Goal: Task Accomplishment & Management: Use online tool/utility

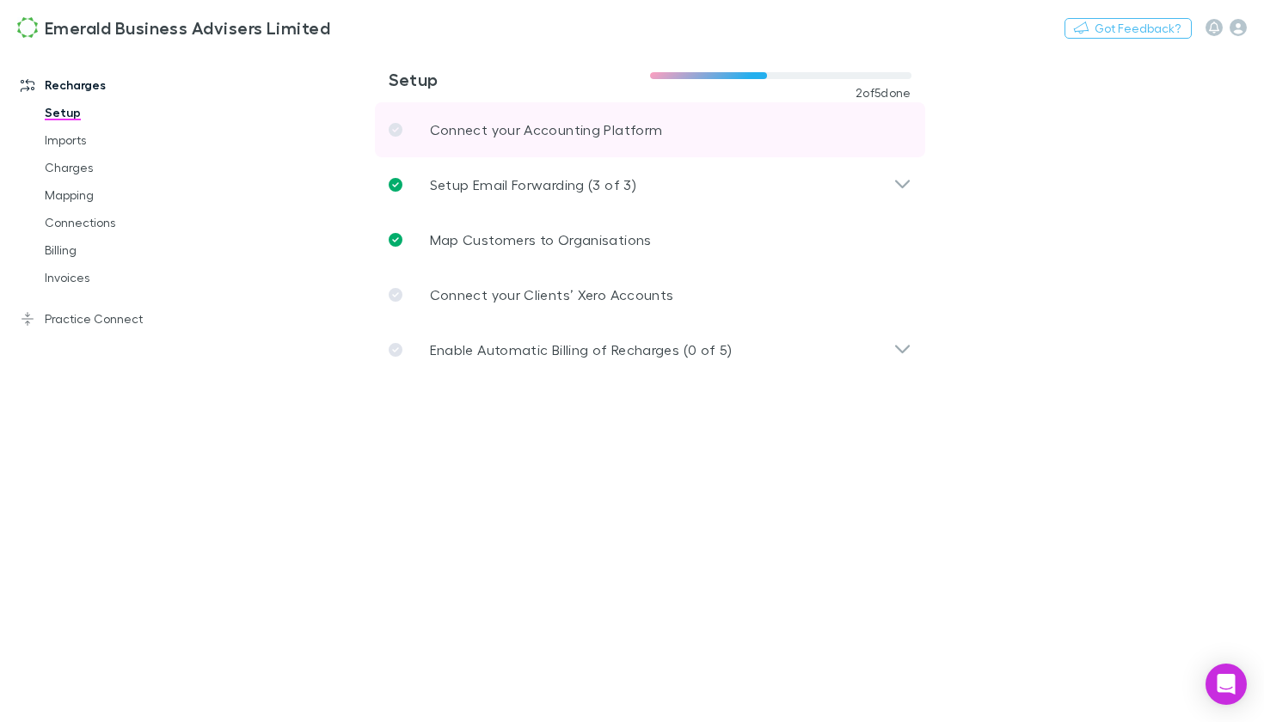
click at [618, 131] on p "Connect your Accounting Platform" at bounding box center [546, 130] width 233 height 21
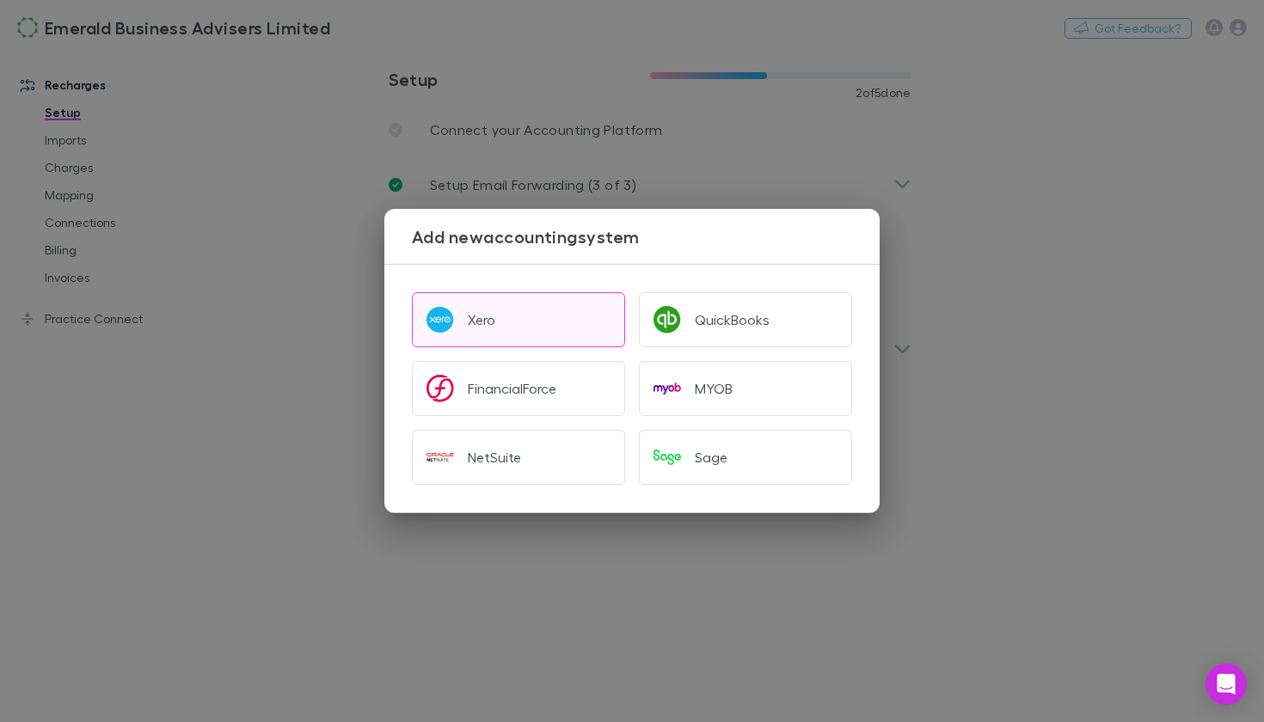
click at [464, 338] on button "Xero" at bounding box center [518, 319] width 213 height 55
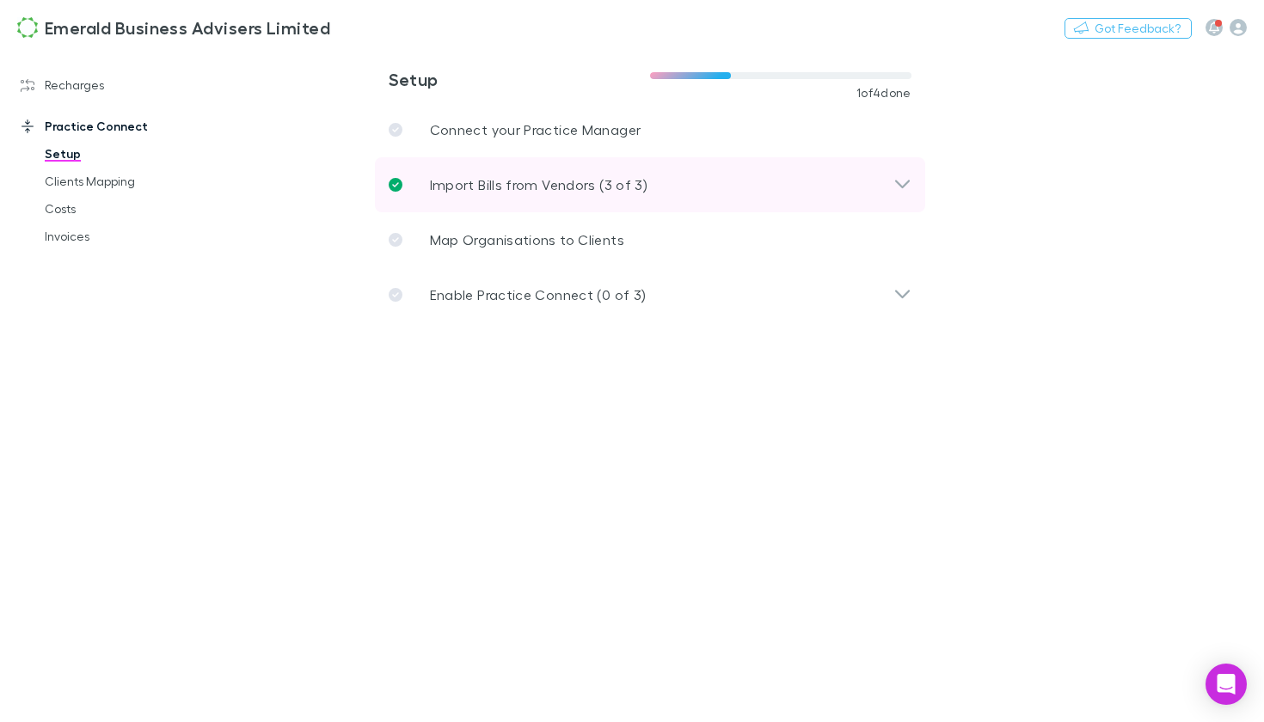
click at [653, 194] on div "Import Bills from Vendors (3 of 3)" at bounding box center [641, 185] width 505 height 21
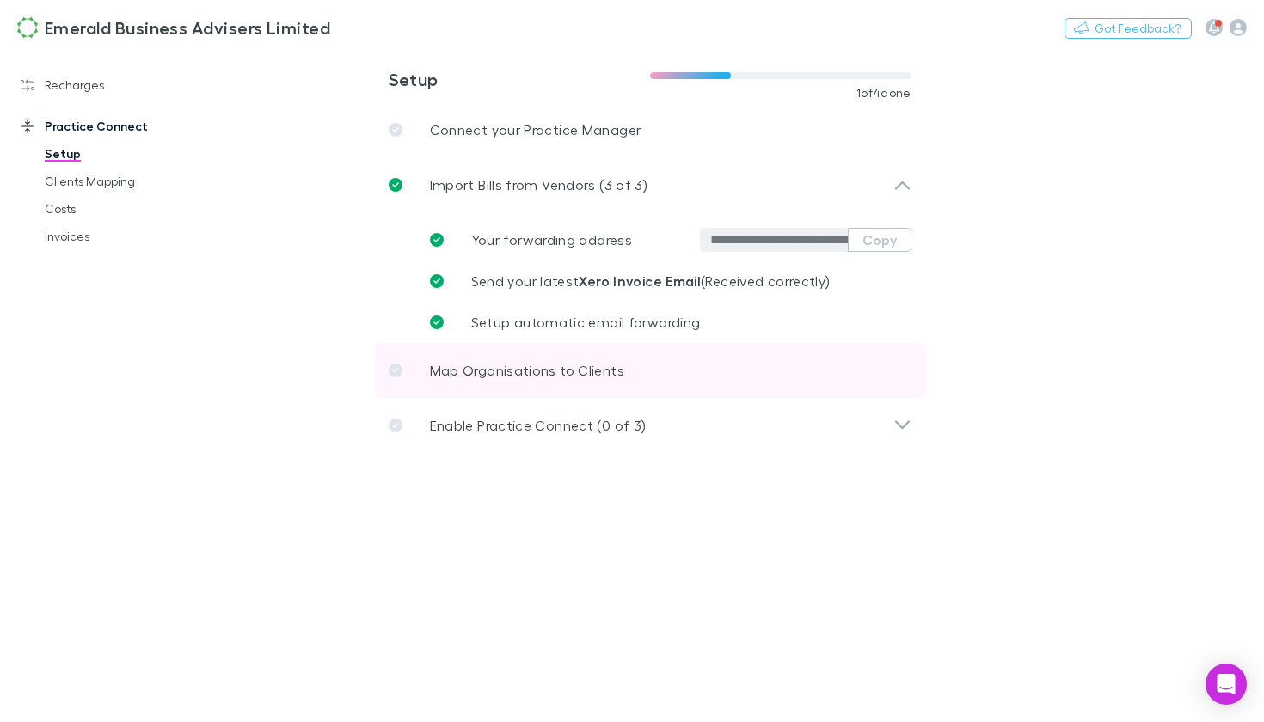
click at [510, 383] on link "Map Organisations to Clients" at bounding box center [650, 370] width 550 height 55
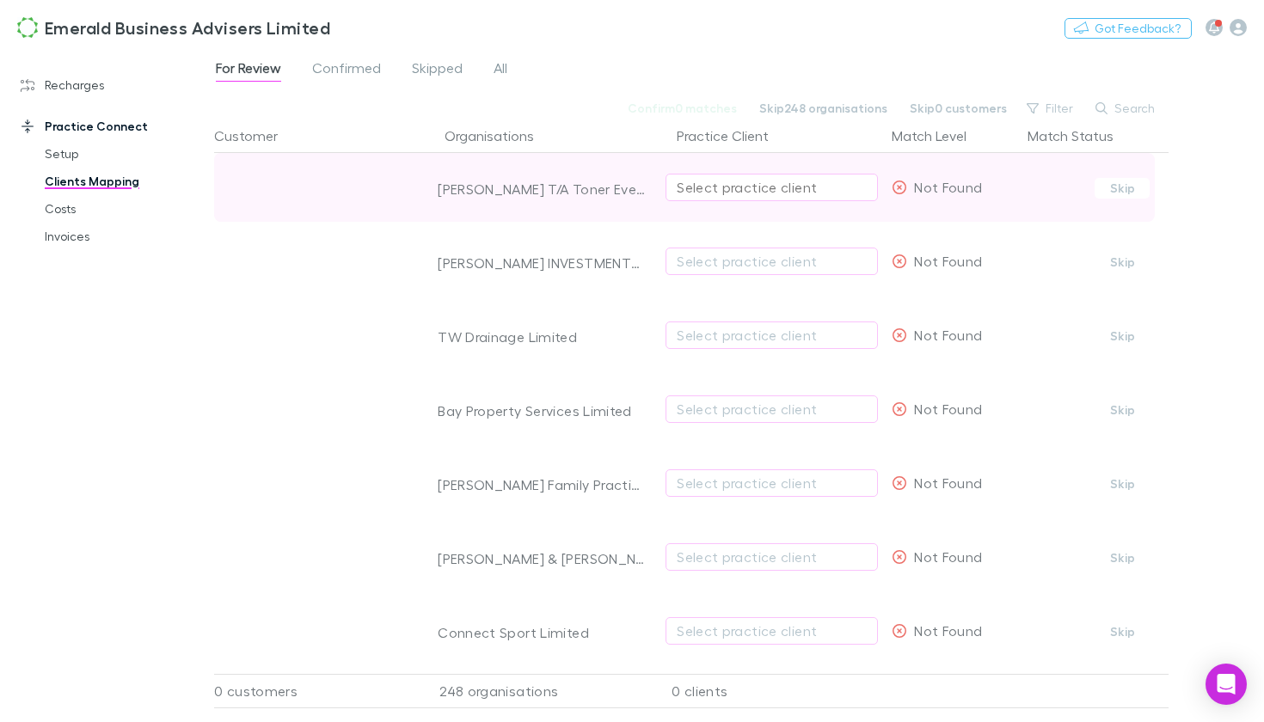
click at [728, 186] on div "Select practice client" at bounding box center [772, 187] width 190 height 21
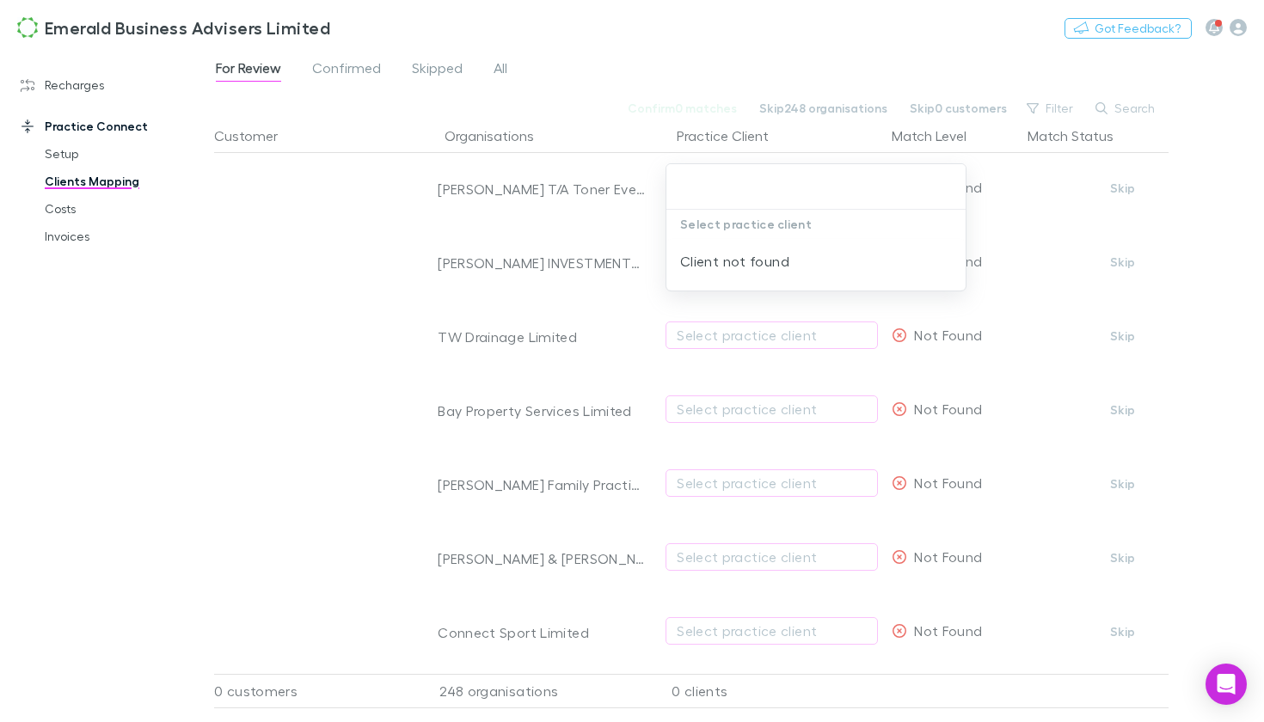
click at [622, 274] on div at bounding box center [632, 361] width 1264 height 722
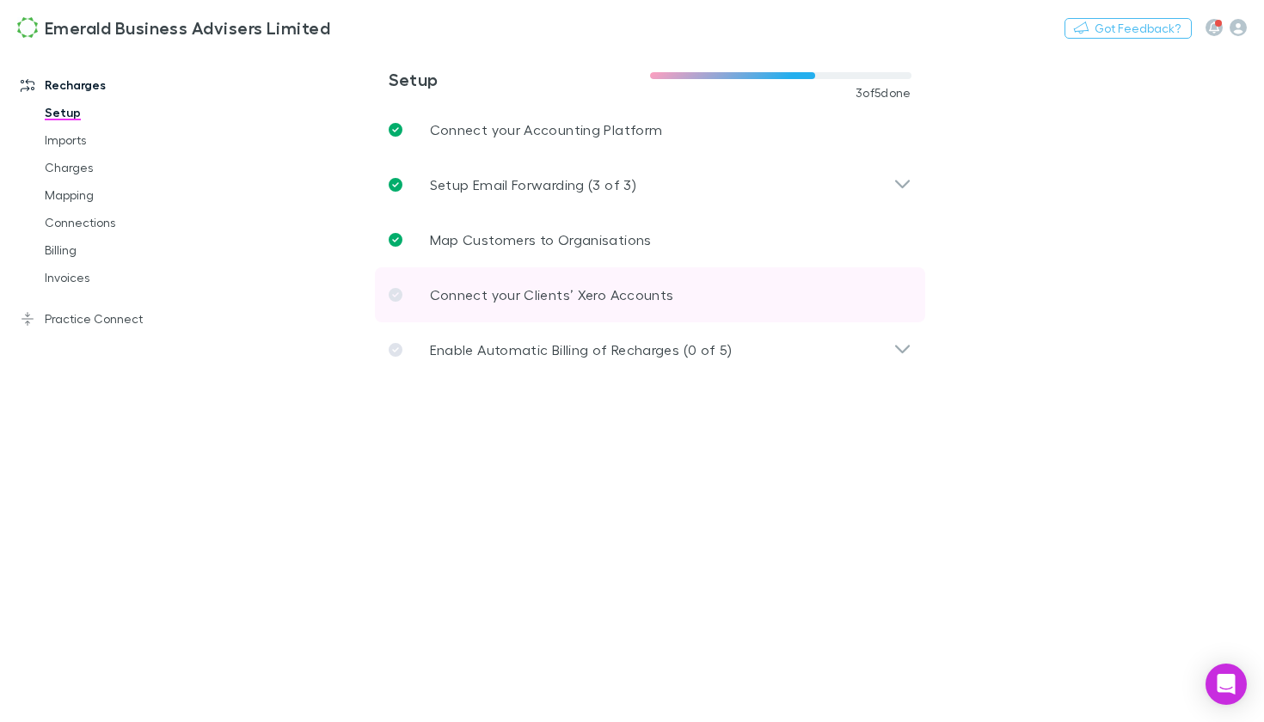
click at [590, 301] on p "Connect your Clients’ Xero Accounts" at bounding box center [552, 295] width 244 height 21
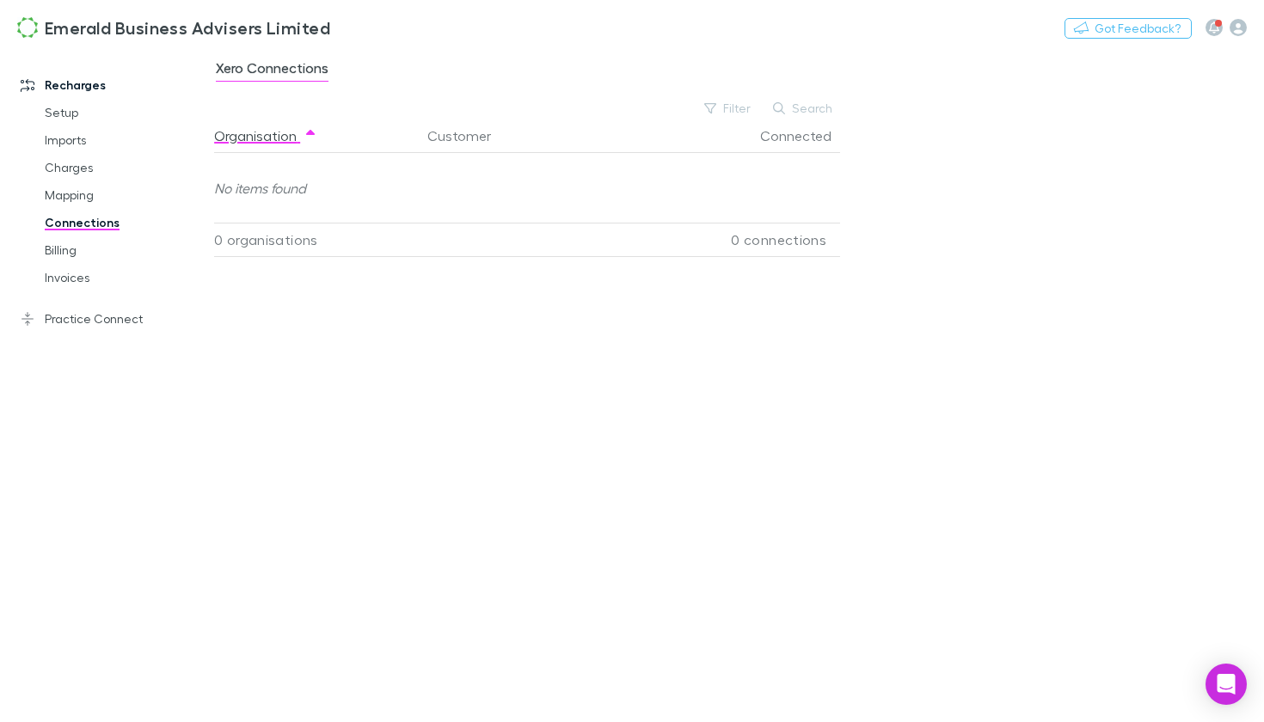
click at [285, 73] on span "Xero Connections" at bounding box center [272, 70] width 113 height 22
click at [268, 137] on button "Organisation" at bounding box center [265, 136] width 103 height 34
click at [782, 137] on button "Connected" at bounding box center [806, 136] width 92 height 34
click at [299, 141] on button "Organisation" at bounding box center [265, 136] width 103 height 34
click at [112, 324] on link "Practice Connect" at bounding box center [106, 319] width 207 height 28
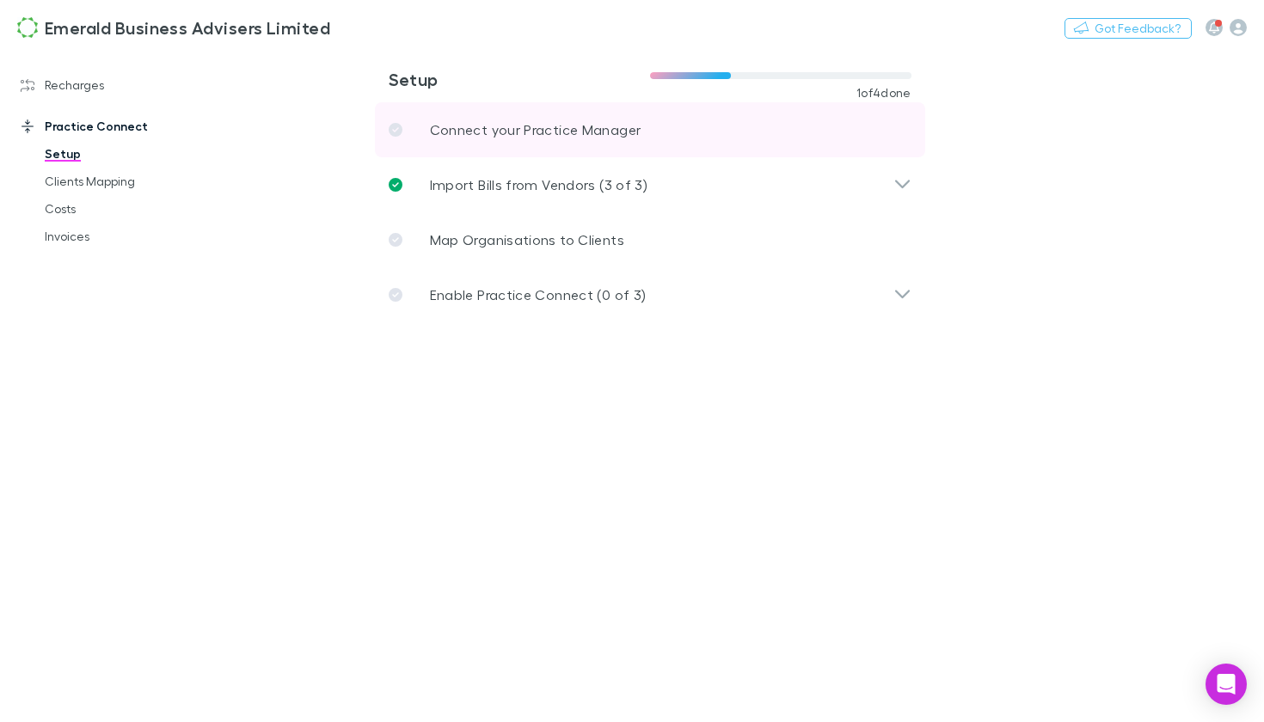
click at [554, 130] on p "Connect your Practice Manager" at bounding box center [536, 130] width 212 height 21
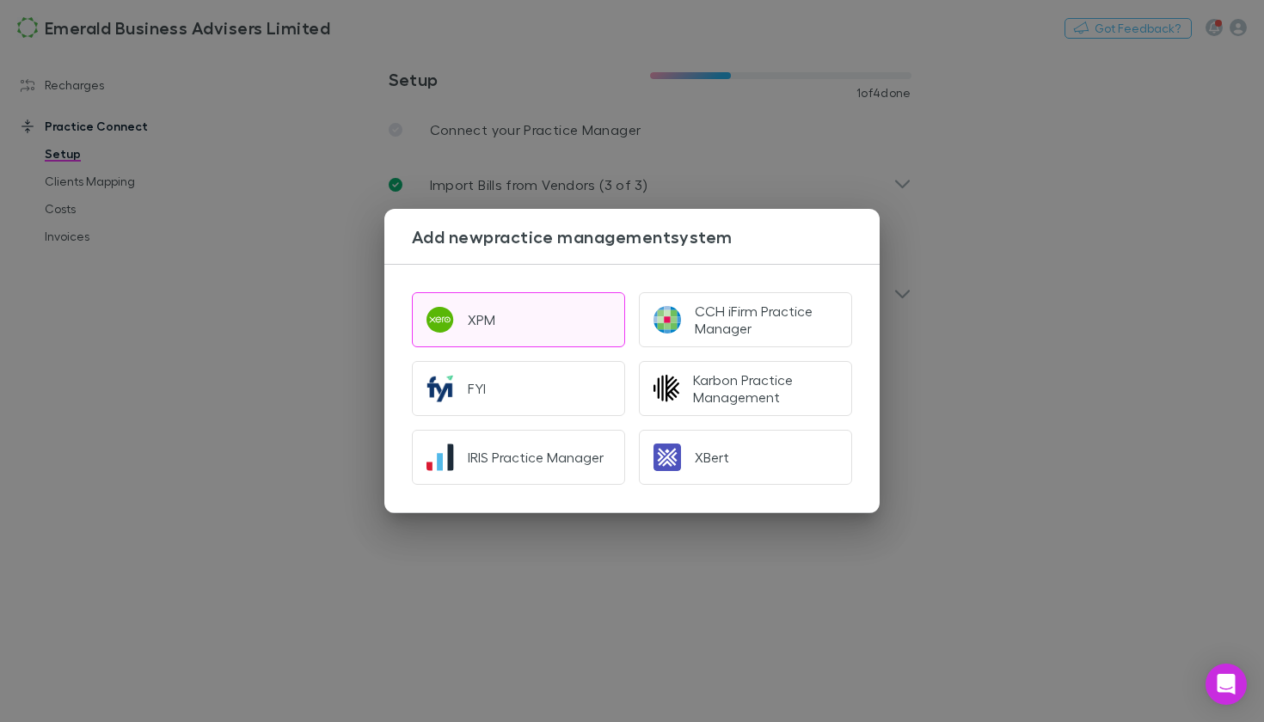
click at [486, 322] on div "XPM" at bounding box center [482, 319] width 28 height 17
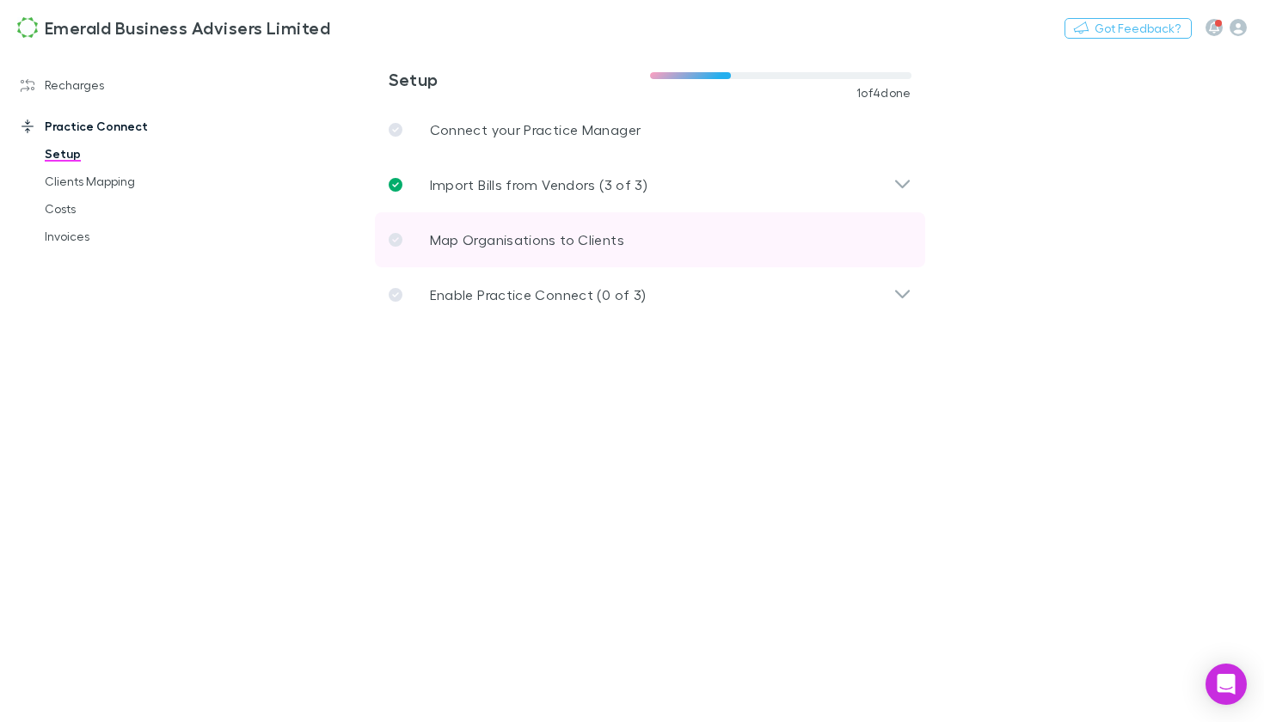
click at [585, 254] on link "Map Organisations to Clients" at bounding box center [650, 239] width 550 height 55
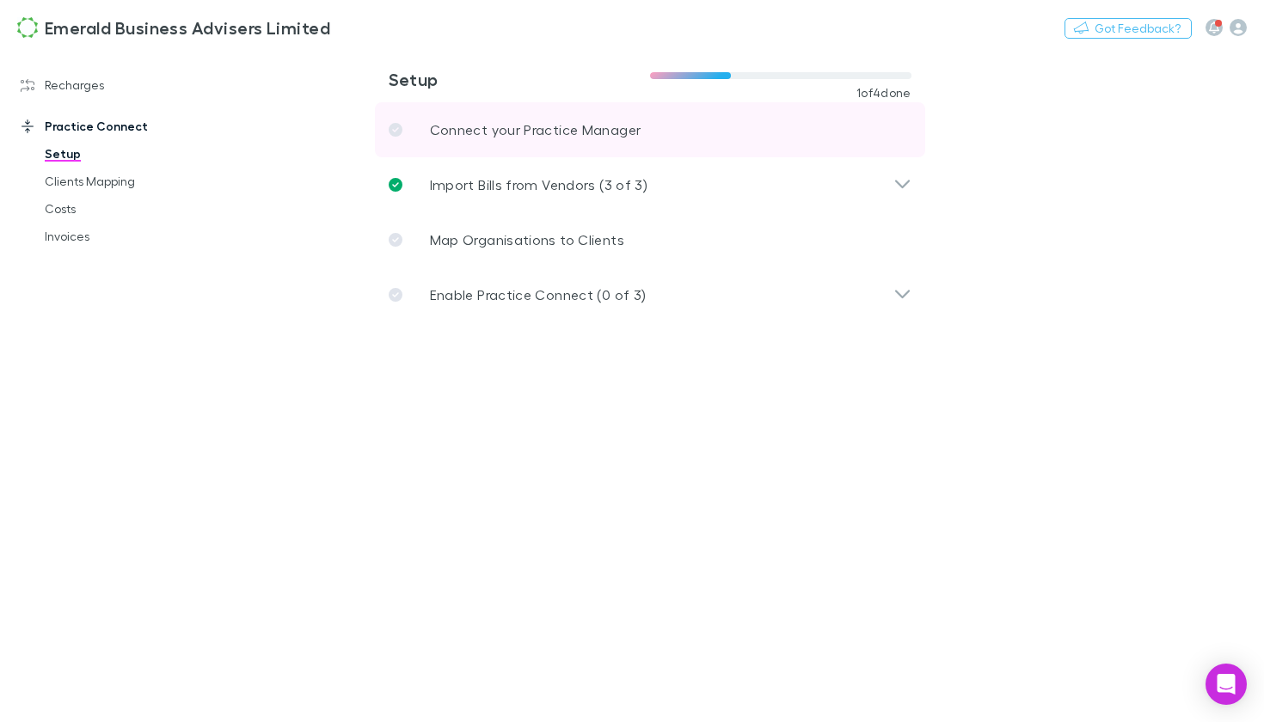
click at [570, 143] on link "Connect your Practice Manager" at bounding box center [650, 129] width 550 height 55
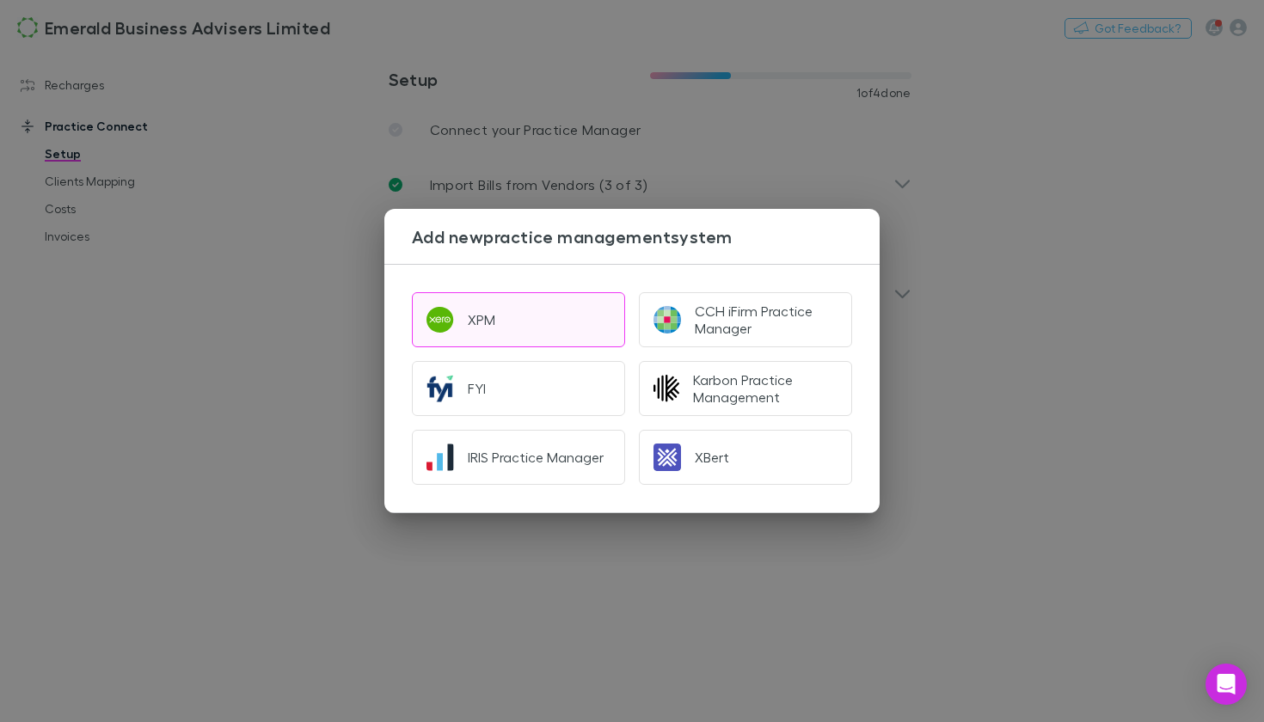
click at [444, 322] on img "button" at bounding box center [441, 320] width 28 height 28
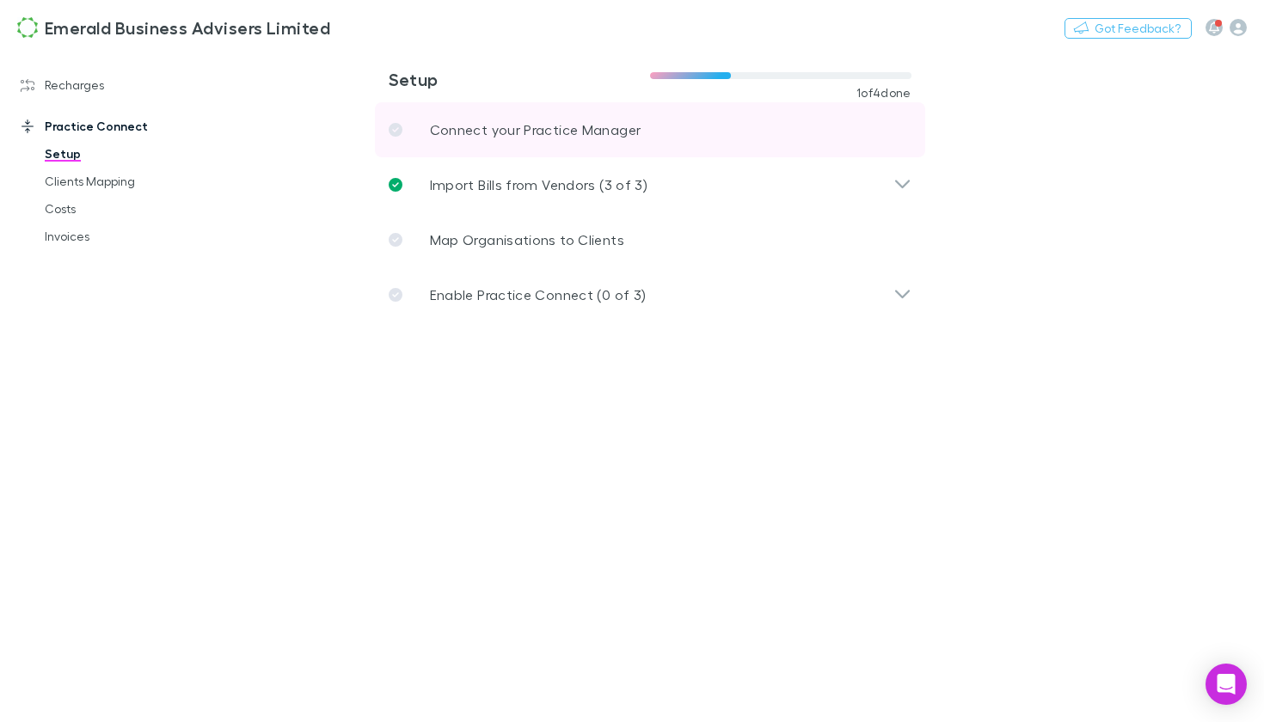
click at [557, 138] on p "Connect your Practice Manager" at bounding box center [536, 130] width 212 height 21
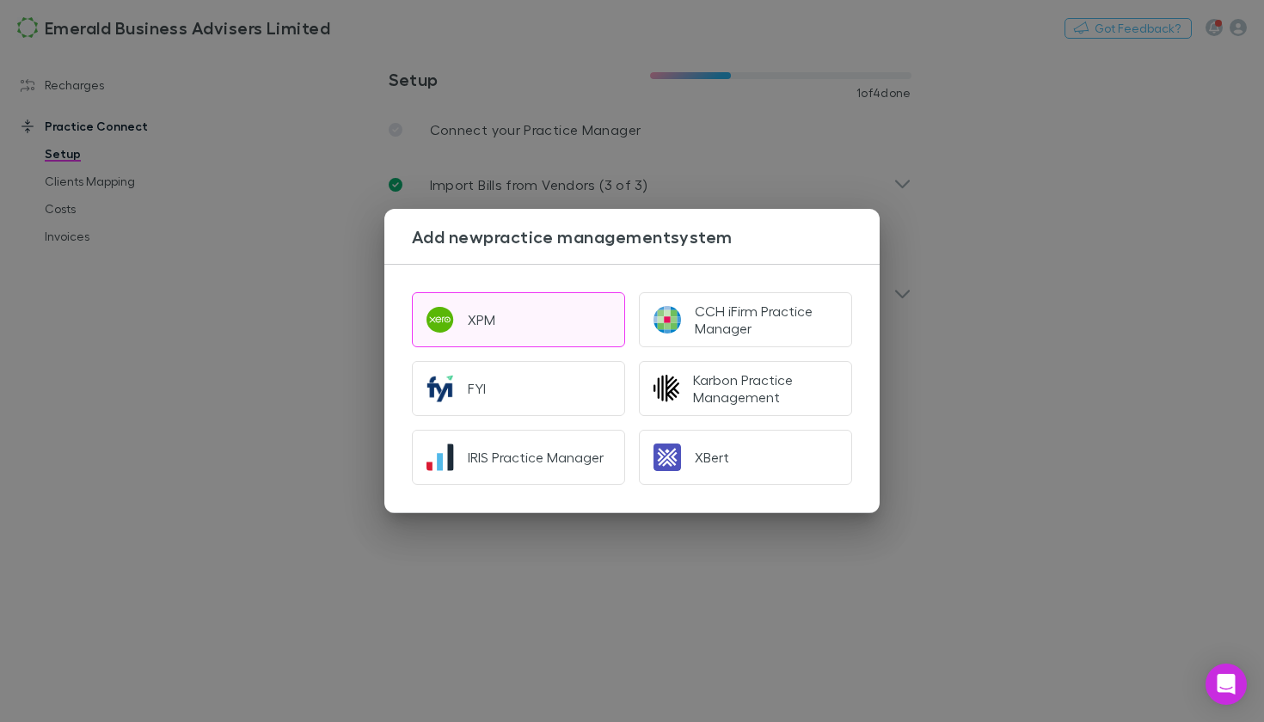
click at [531, 328] on button "XPM" at bounding box center [518, 319] width 213 height 55
